Goal: Task Accomplishment & Management: Complete application form

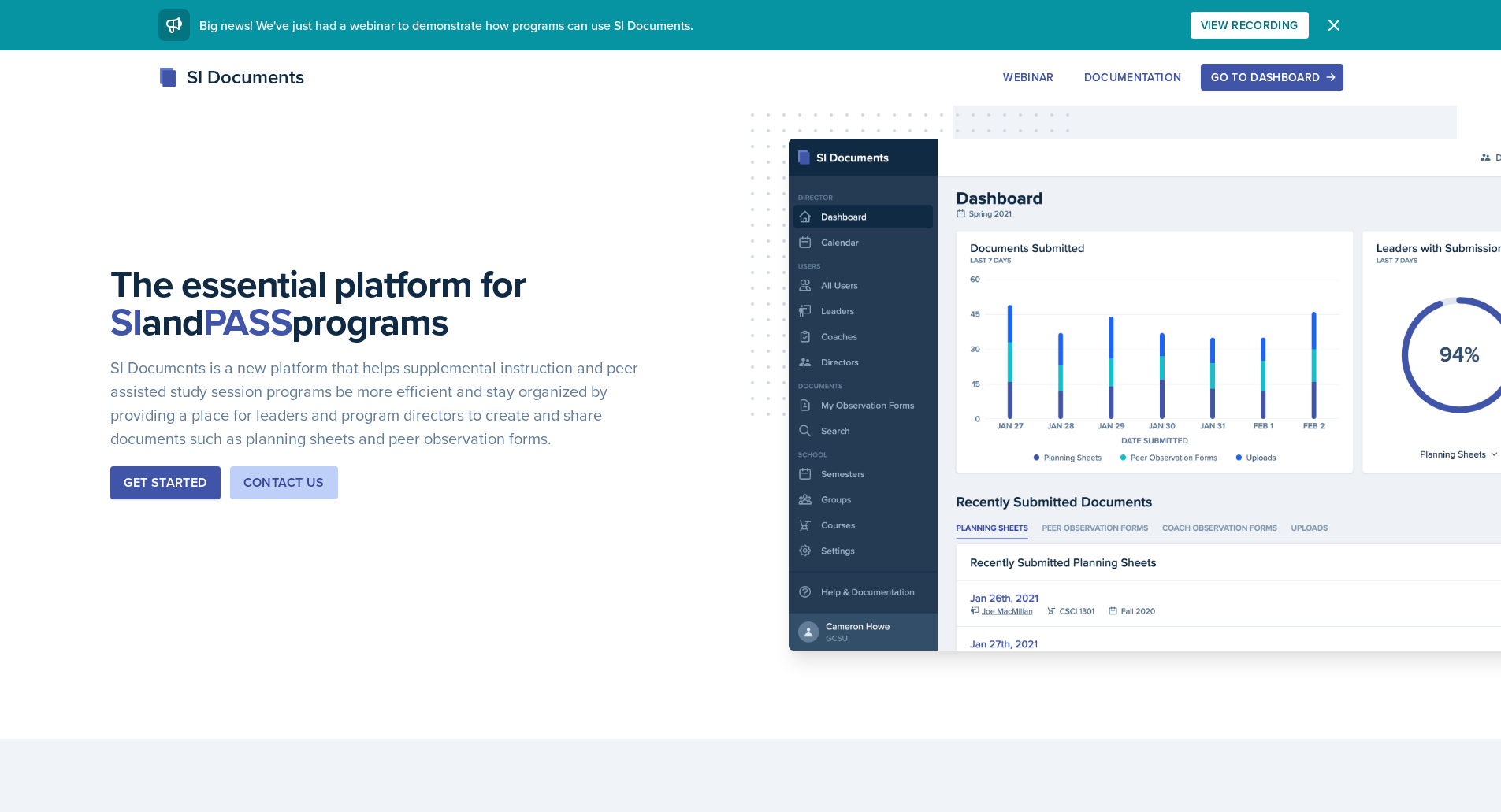
click at [1247, 84] on div "Go to Dashboard" at bounding box center [1271, 77] width 121 height 13
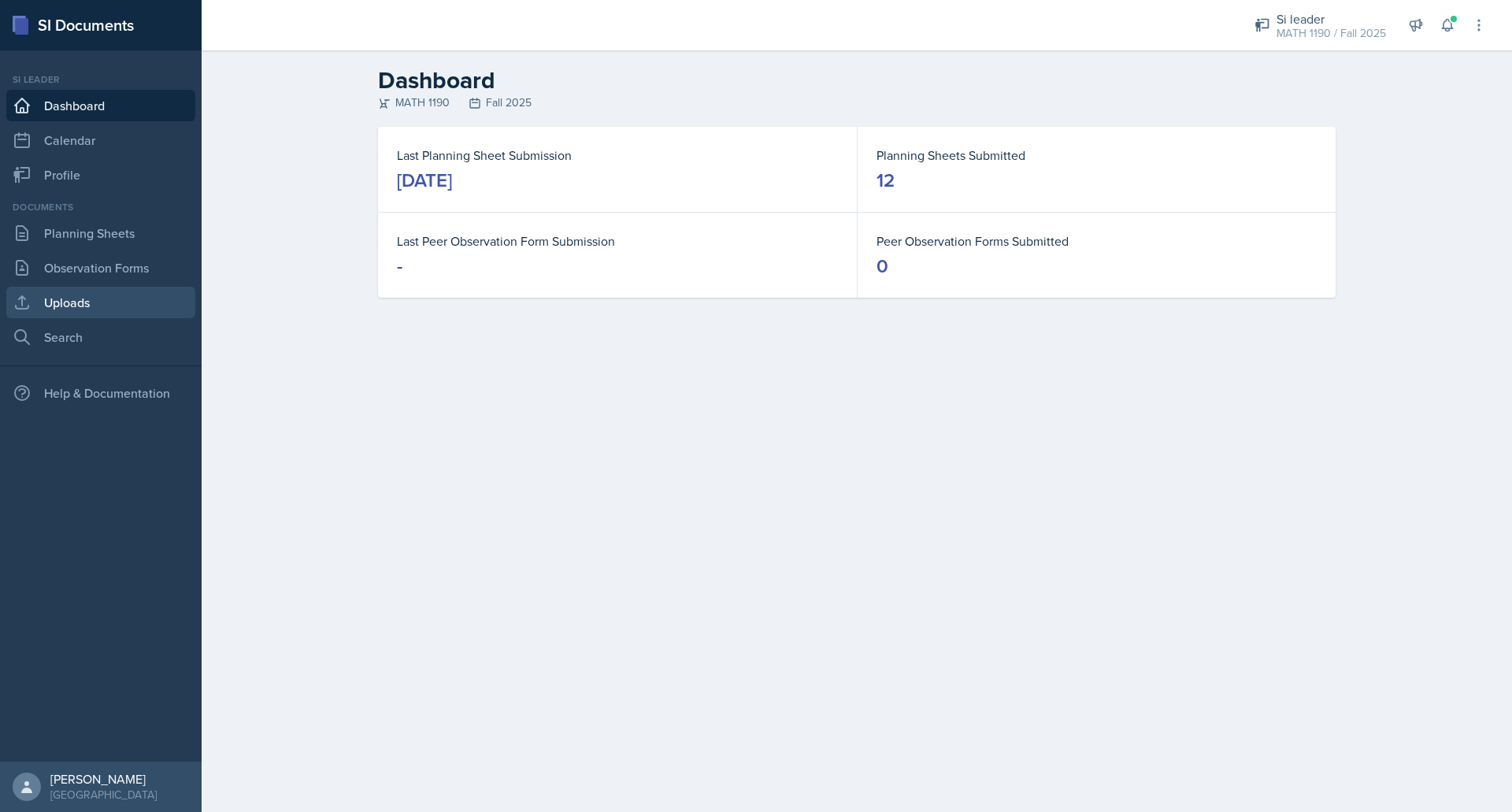
click at [78, 315] on link "Uploads" at bounding box center [100, 303] width 189 height 32
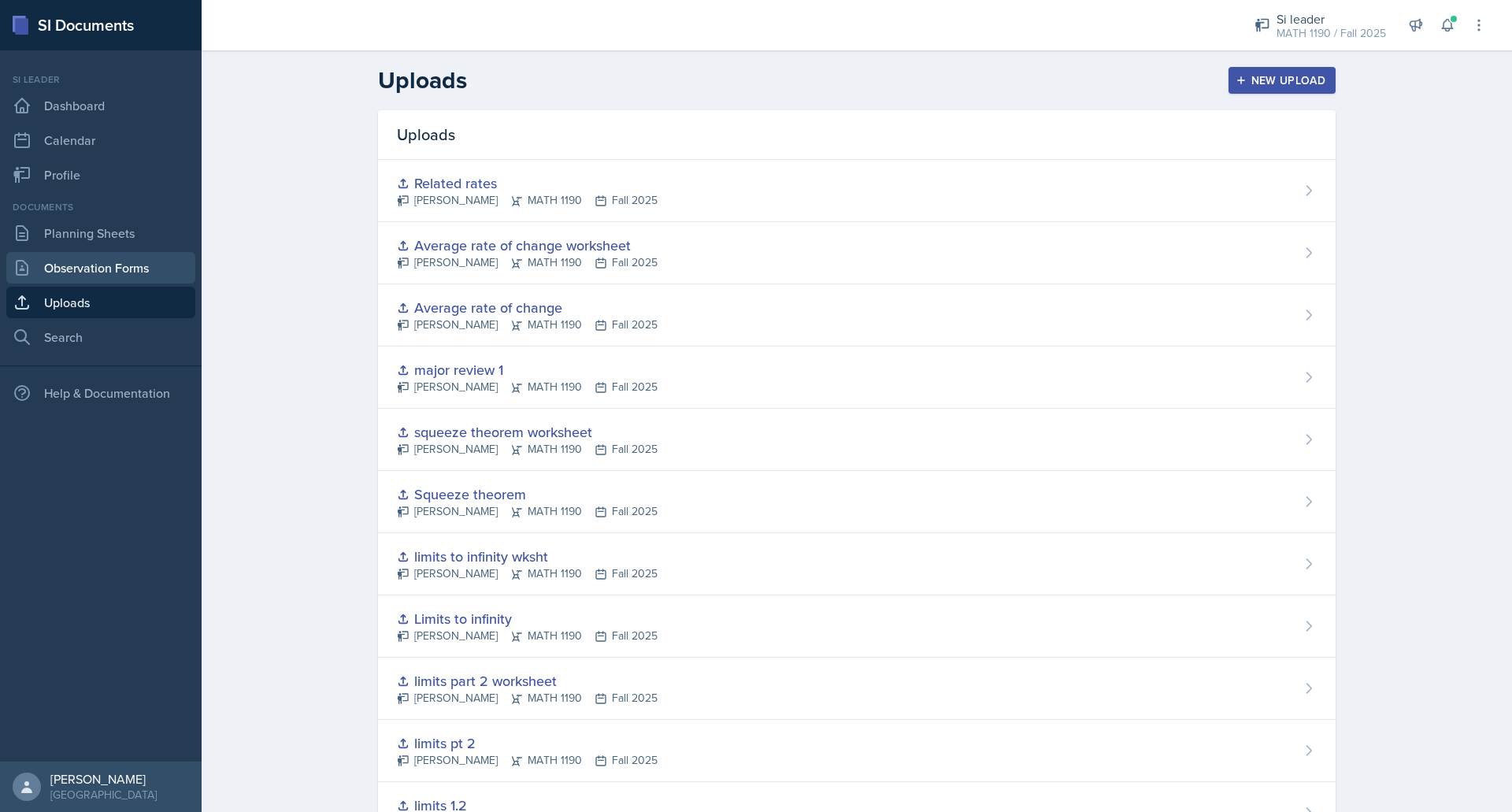
click at [104, 275] on link "Observation Forms" at bounding box center [100, 268] width 189 height 32
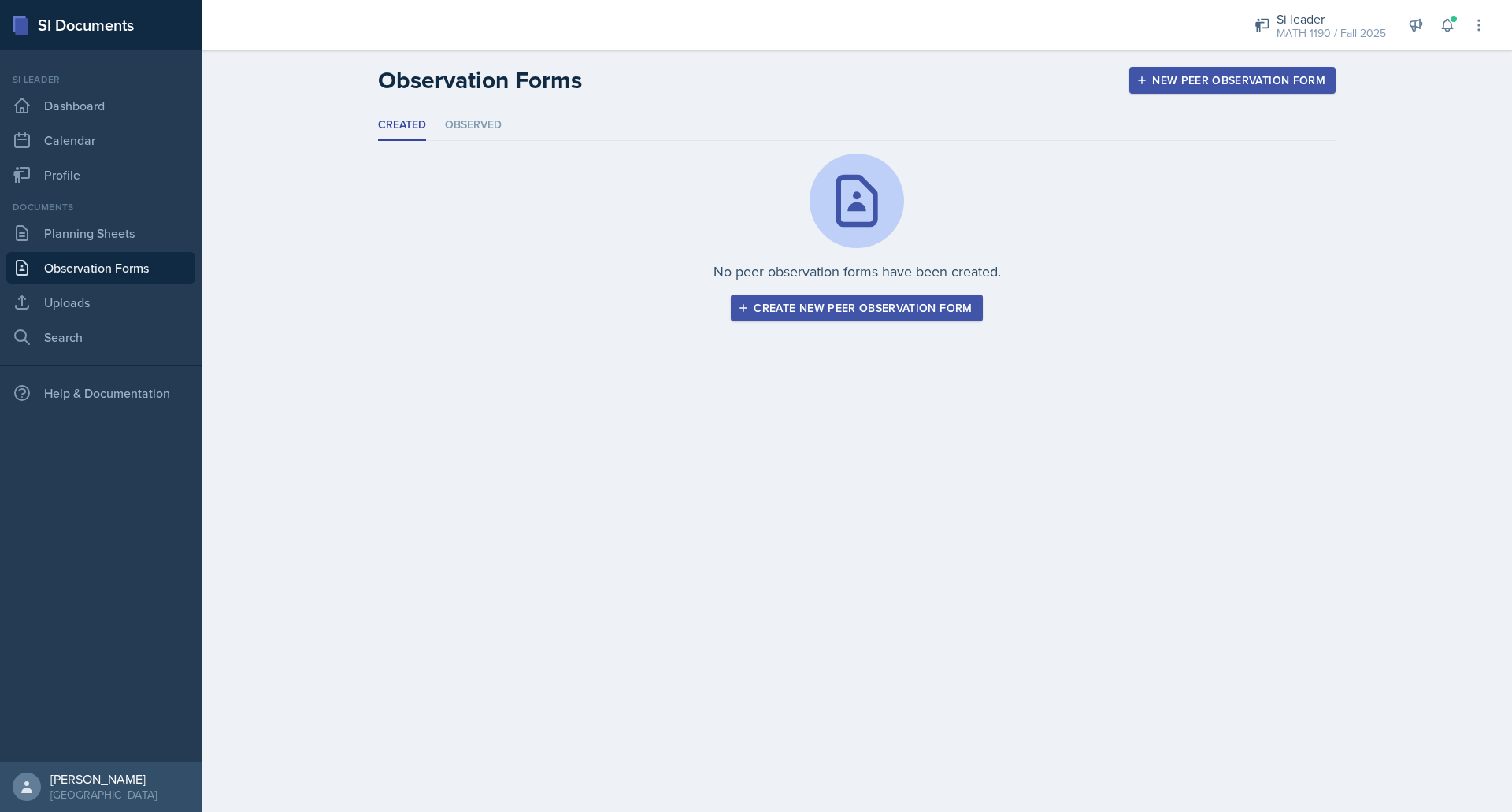
click at [823, 317] on button "Create new peer observation form" at bounding box center [856, 308] width 251 height 27
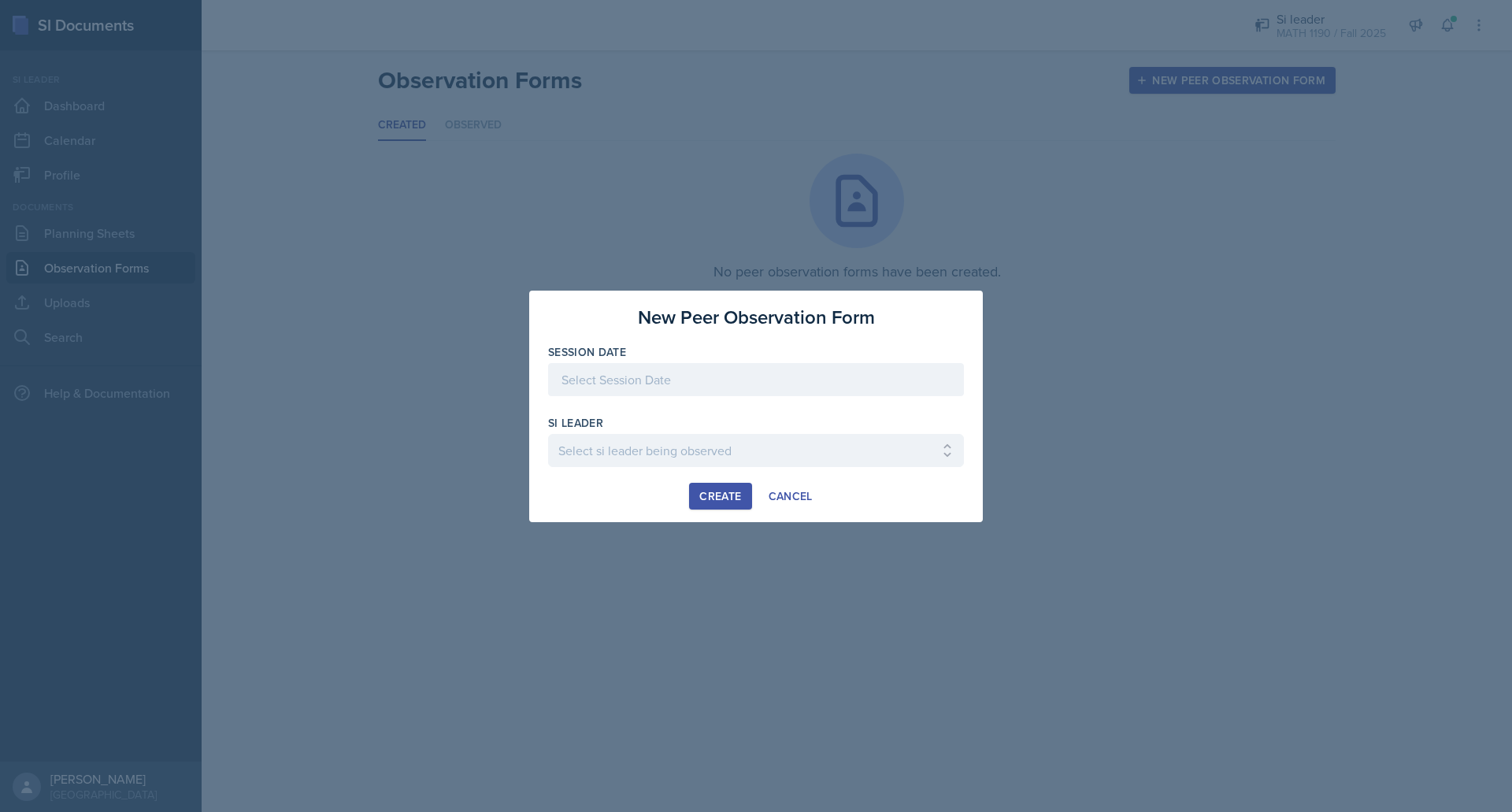
click at [725, 382] on div at bounding box center [756, 380] width 416 height 33
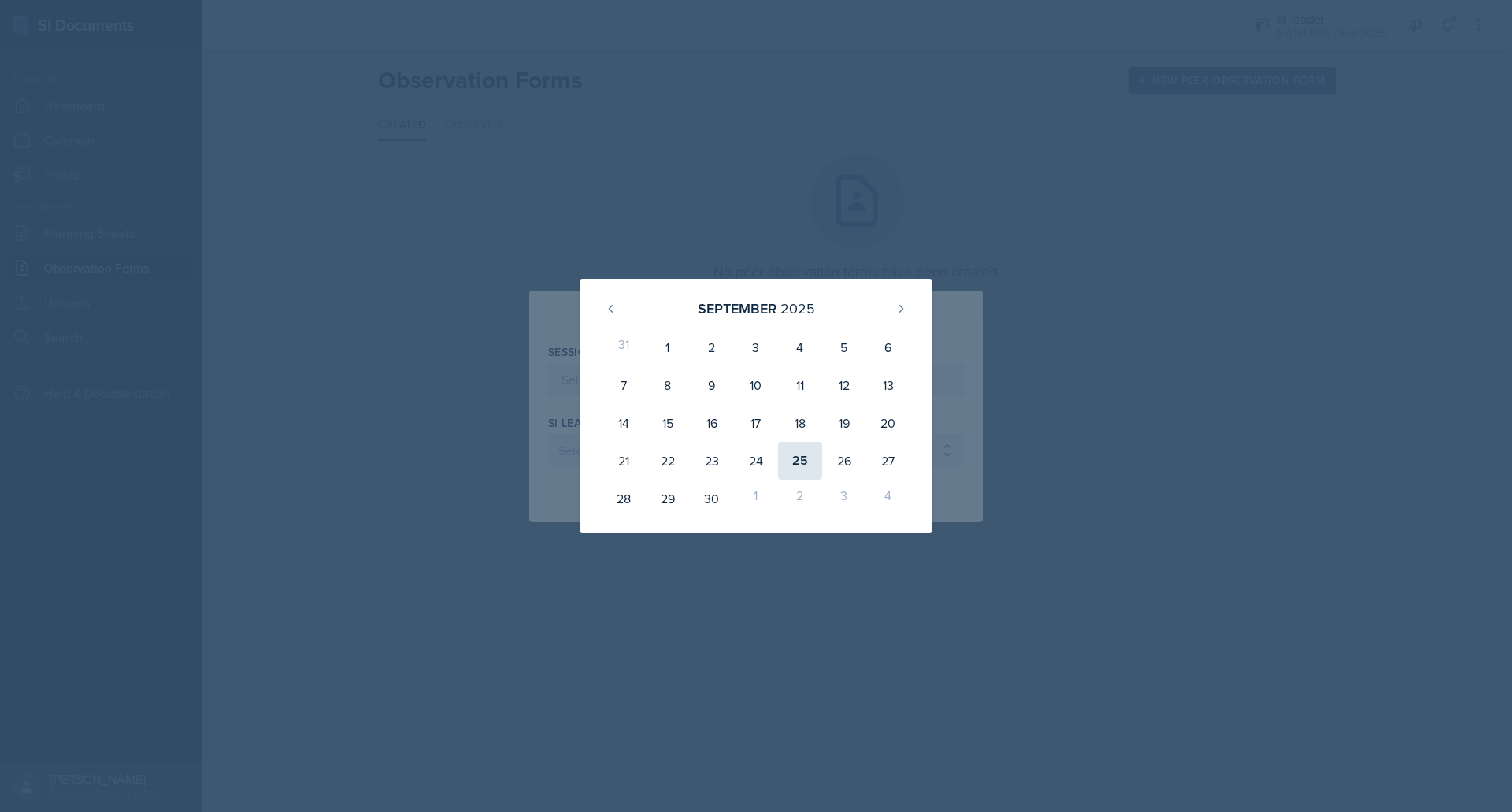
click at [797, 468] on div "25" at bounding box center [799, 460] width 44 height 37
type input "[DATE]"
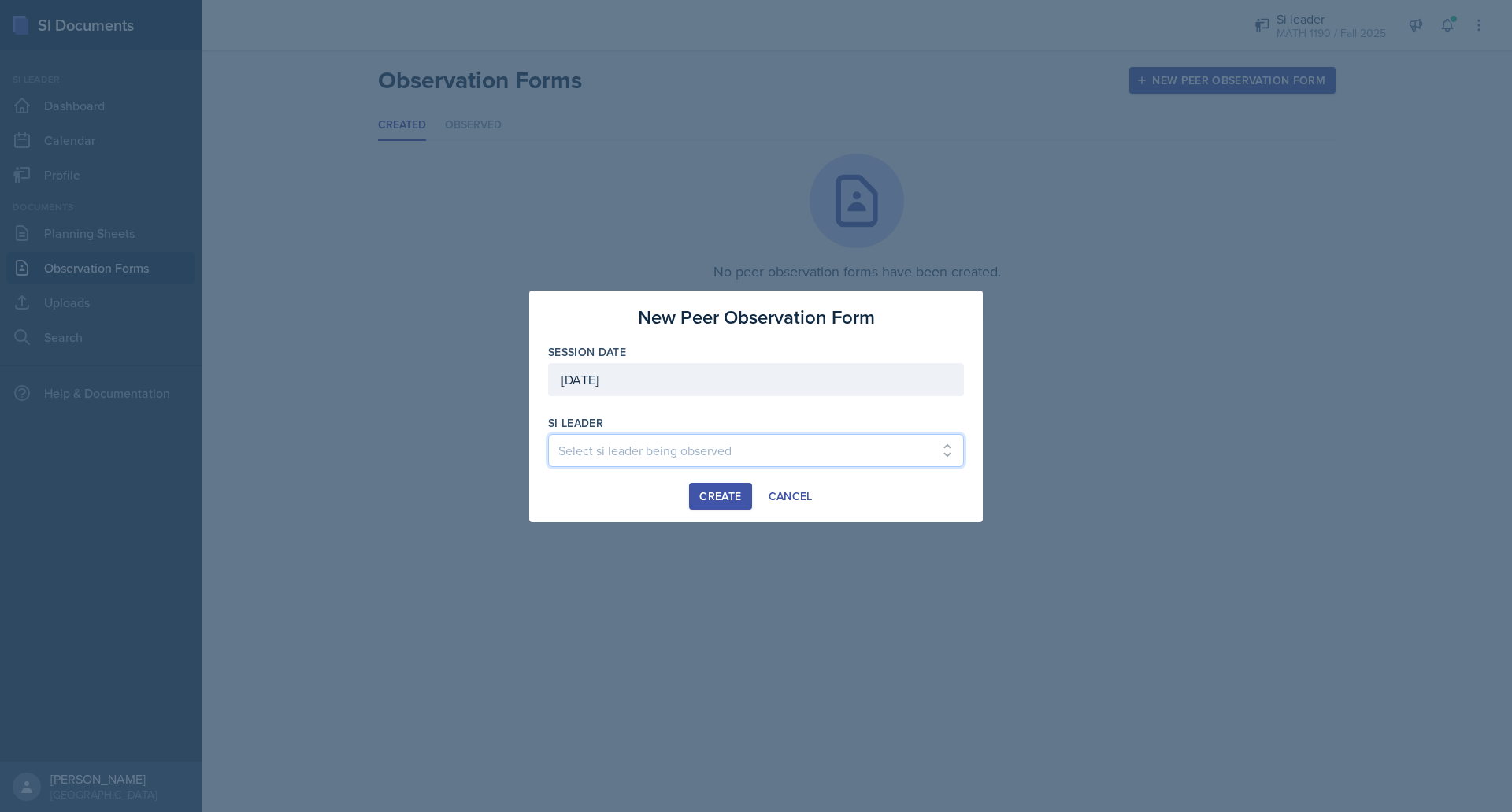
click at [764, 454] on select "Select si leader being observed [PERSON_NAME] / PSYC 2500 / The Phantoms of The…" at bounding box center [756, 451] width 416 height 33
select select "c10a65c8-c160-430a-97b7-d42fad797ba9"
click at [548, 434] on select "Select si leader being observed [PERSON_NAME] / PSYC 2500 / The Phantoms of The…" at bounding box center [756, 451] width 416 height 33
click at [728, 496] on div "Create" at bounding box center [721, 496] width 41 height 13
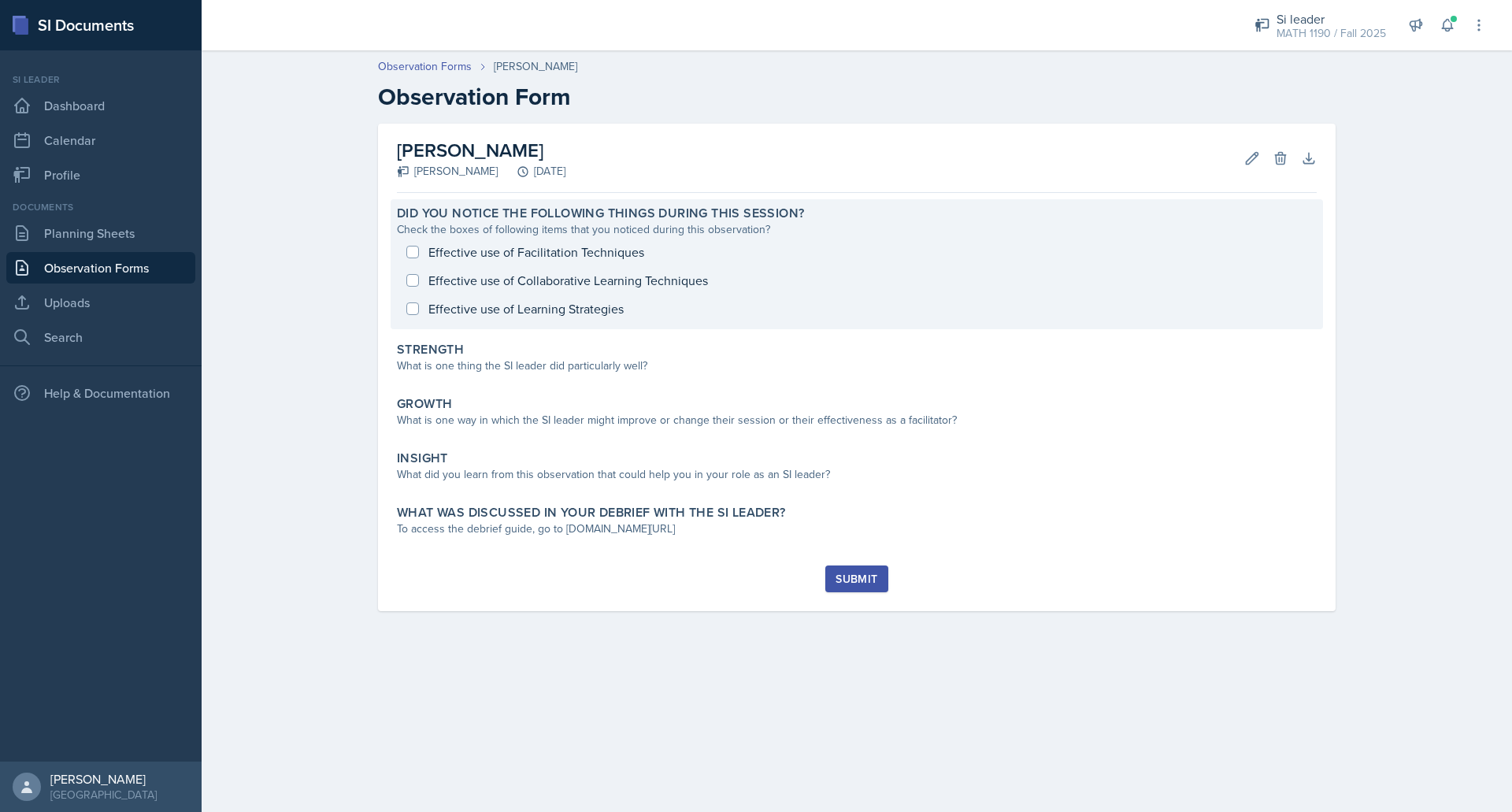
click at [590, 244] on div "Effective use of Facilitation Techniques Effective use of Collaborative Learnin…" at bounding box center [857, 280] width 920 height 85
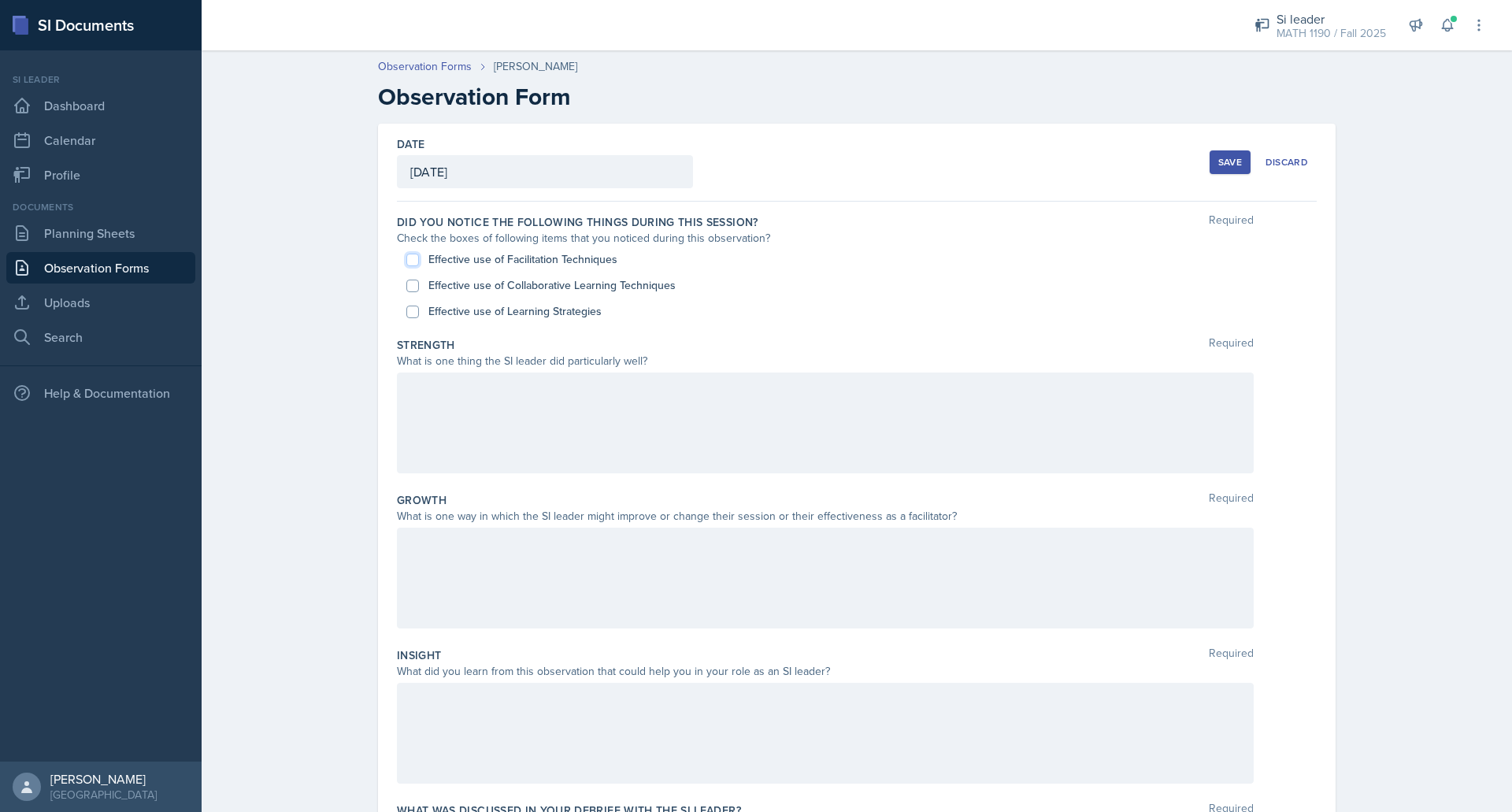
click at [406, 263] on input "Effective use of Facilitation Techniques" at bounding box center [413, 260] width 13 height 13
checkbox input "true"
click at [406, 288] on input "Effective use of Collaborative Learning Techniques" at bounding box center [413, 286] width 13 height 13
checkbox input "true"
click at [408, 308] on input "Effective use of Learning Strategies" at bounding box center [413, 312] width 13 height 13
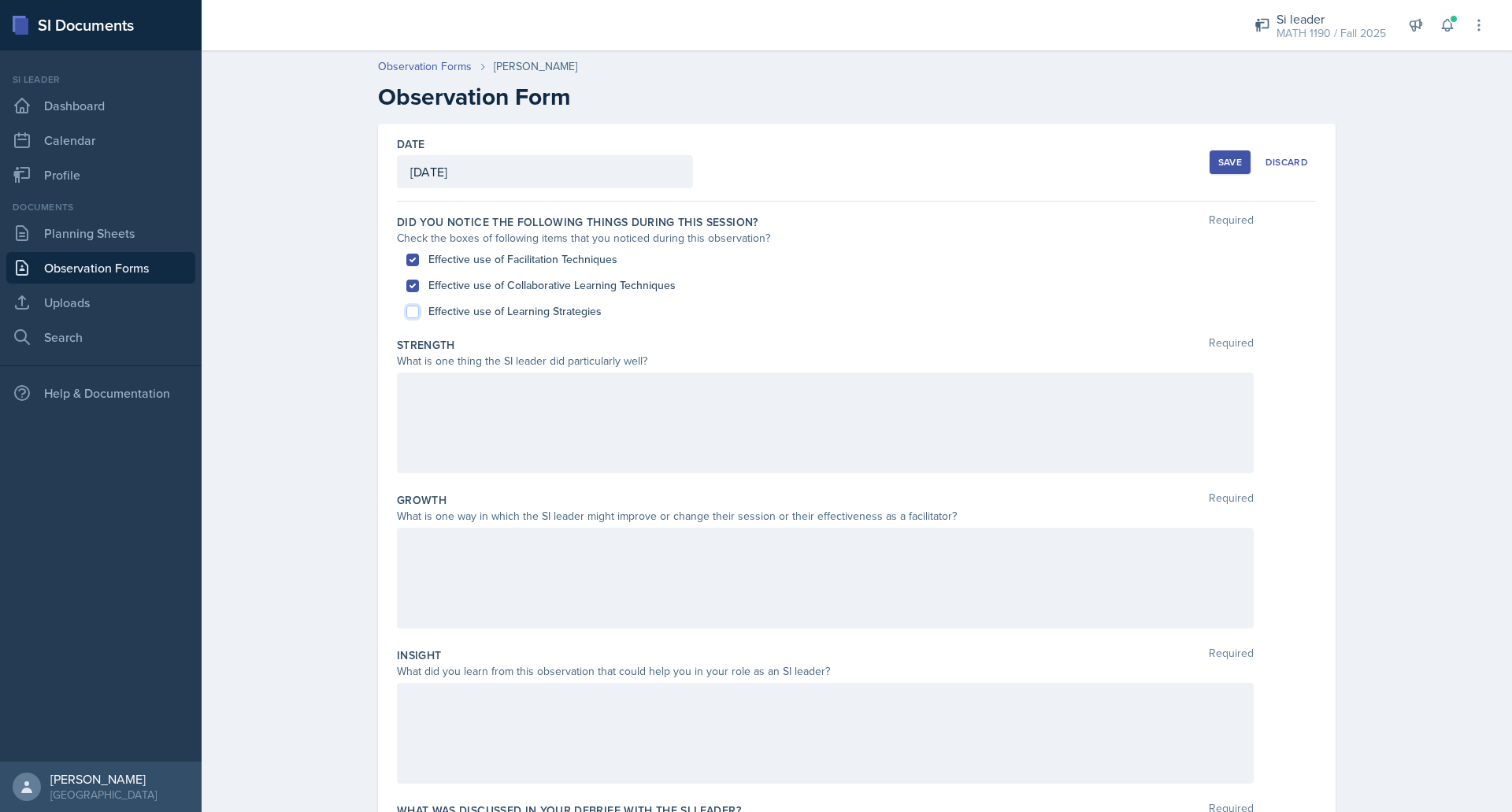
checkbox input "true"
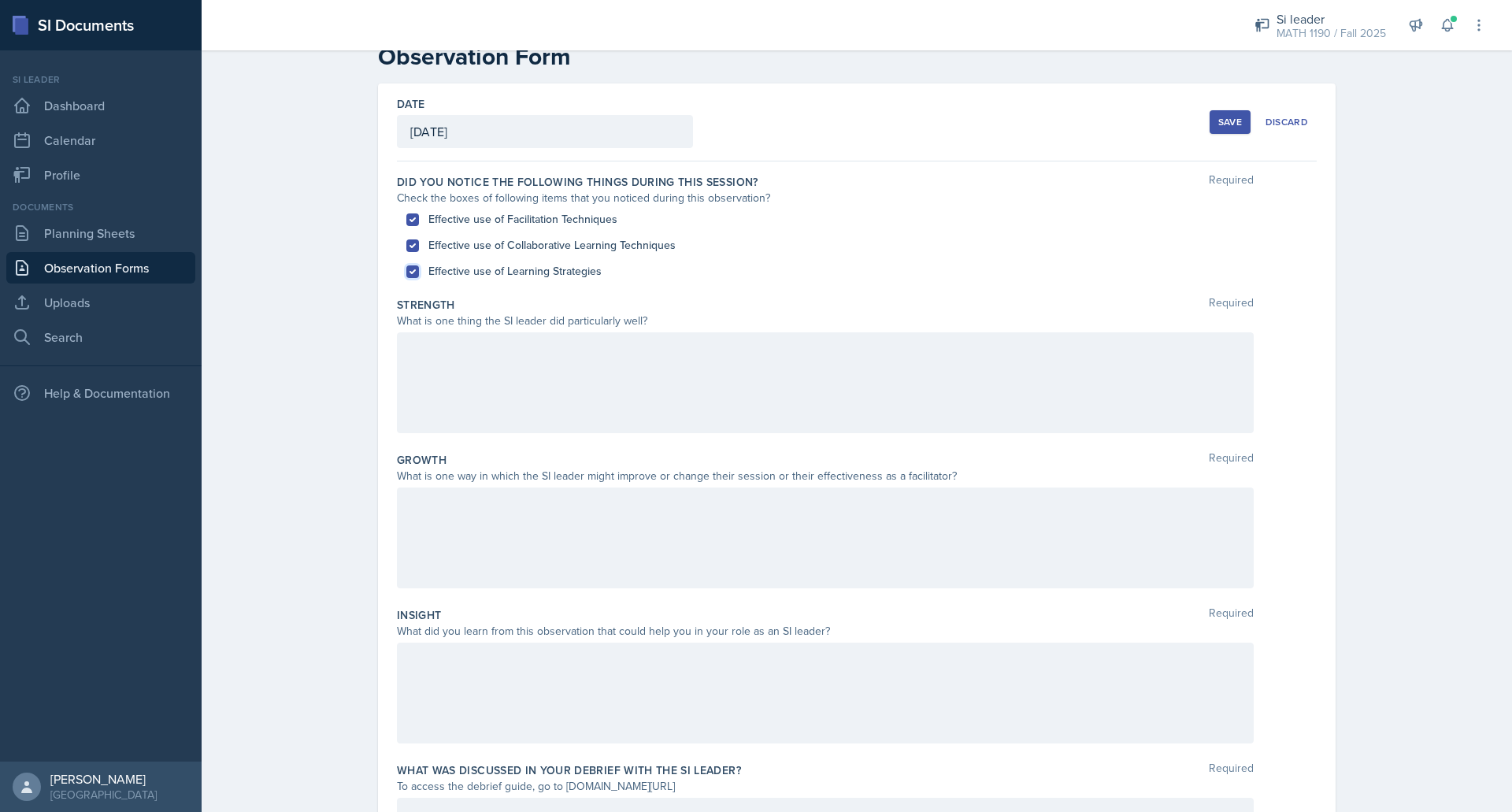
scroll to position [38, 0]
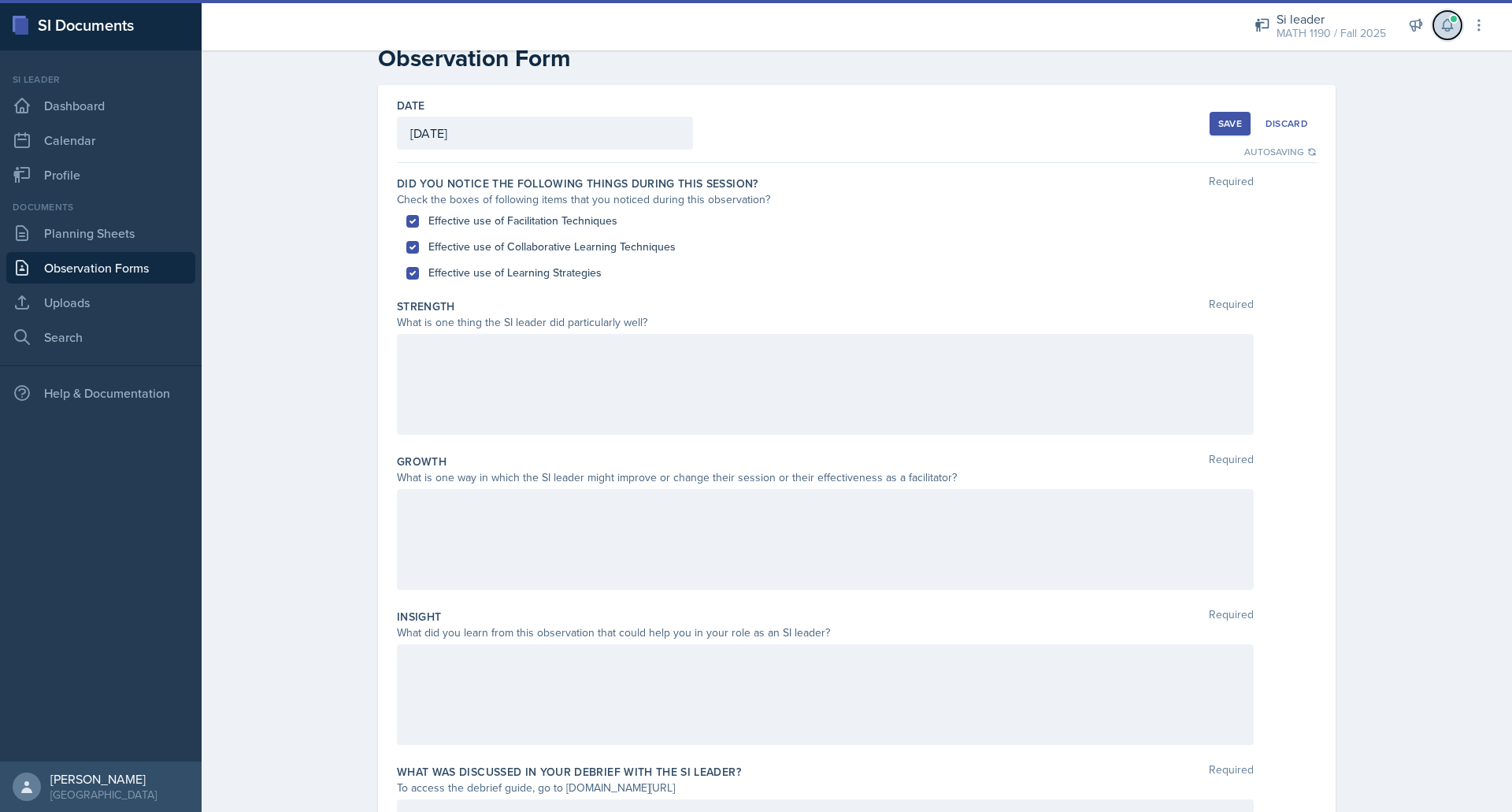
click at [1457, 29] on button at bounding box center [1448, 25] width 29 height 29
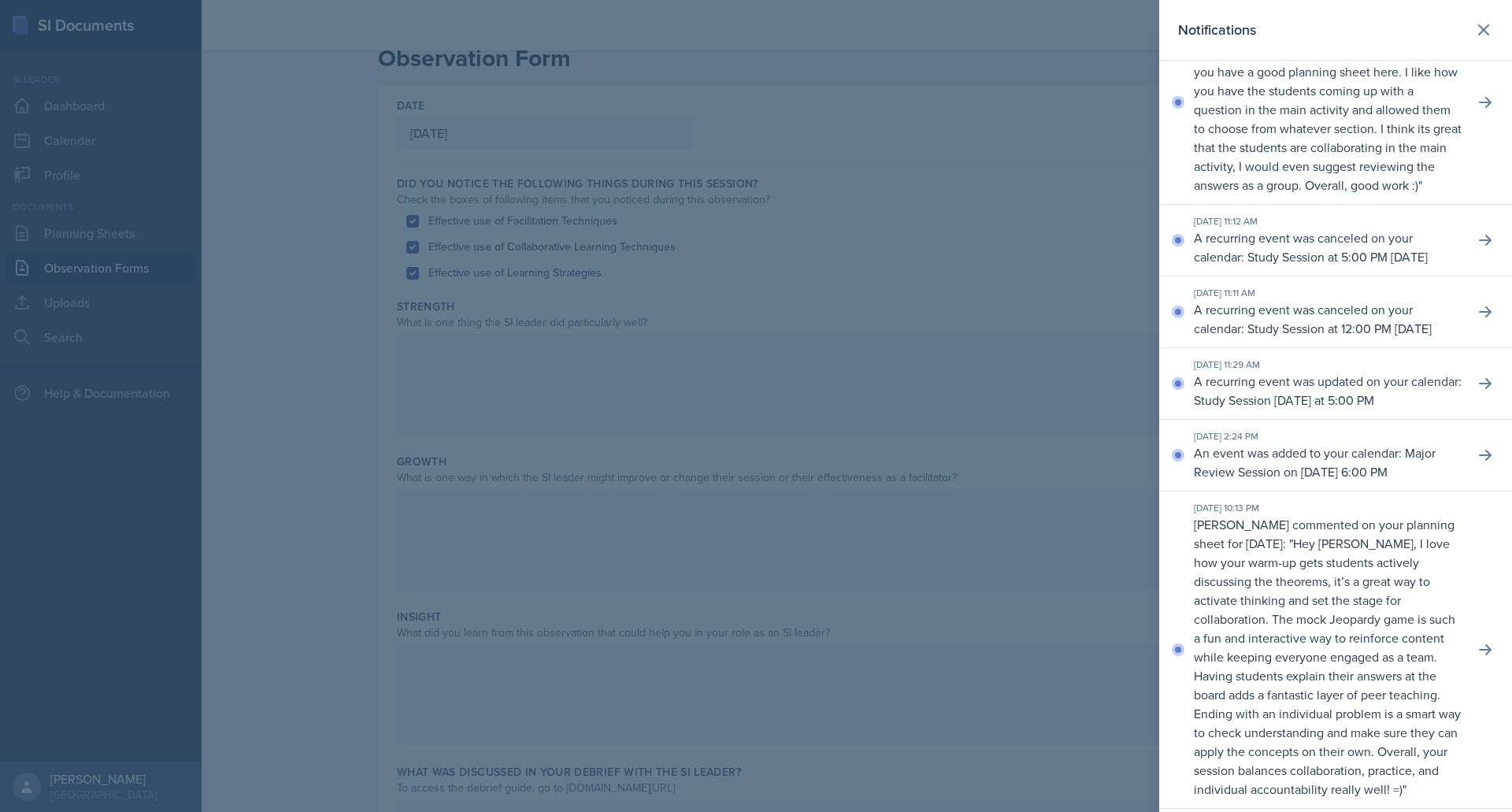
scroll to position [0, 0]
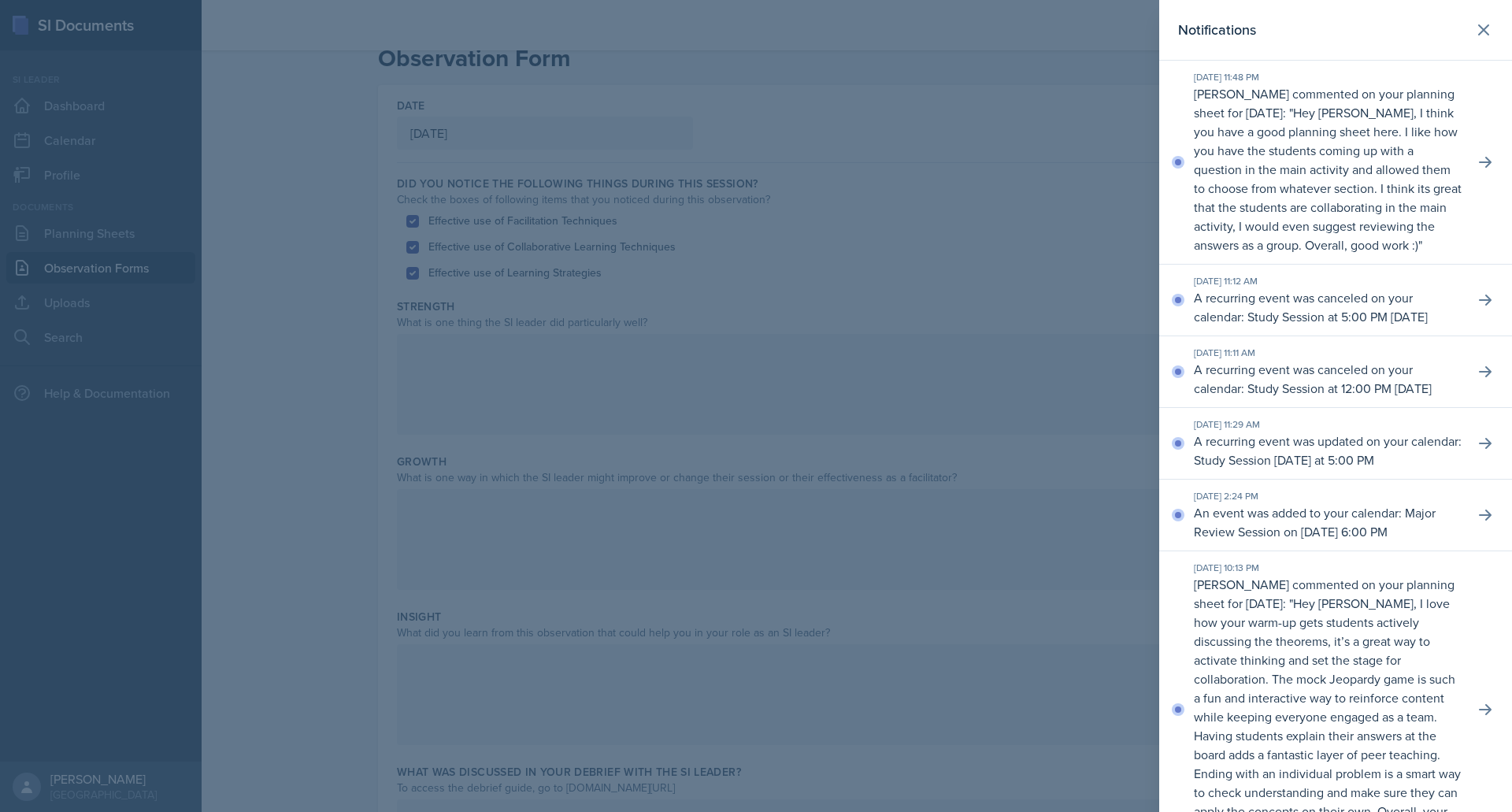
click at [1137, 297] on div at bounding box center [756, 406] width 1512 height 812
